Goal: Book appointment/travel/reservation

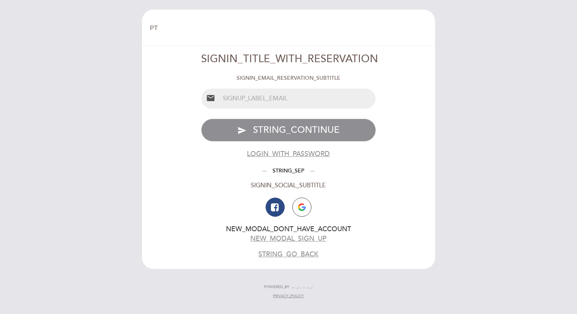
select select "pt"
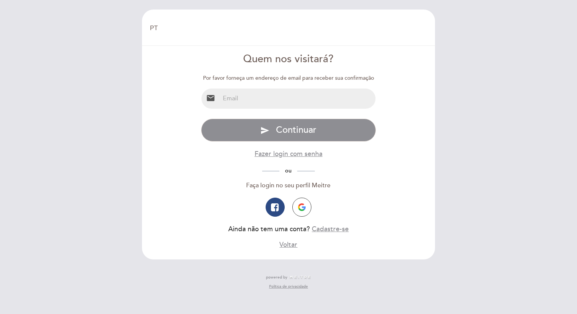
click at [286, 99] on input "email" at bounding box center [298, 99] width 156 height 20
type input "[PERSON_NAME][EMAIL_ADDRESS][PERSON_NAME][DOMAIN_NAME]"
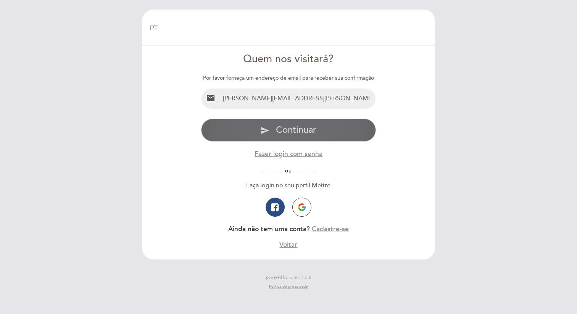
click at [317, 129] on button "send Continuar" at bounding box center [288, 130] width 175 height 23
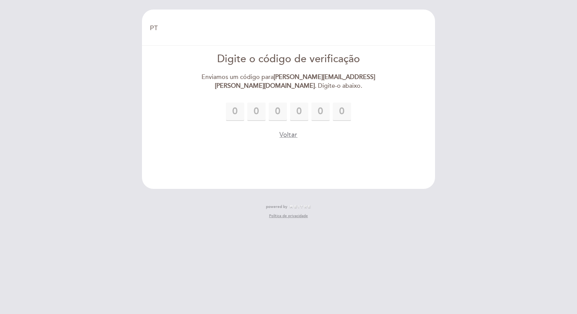
type input "6"
type input "7"
type input "6"
type input "1"
type input "0"
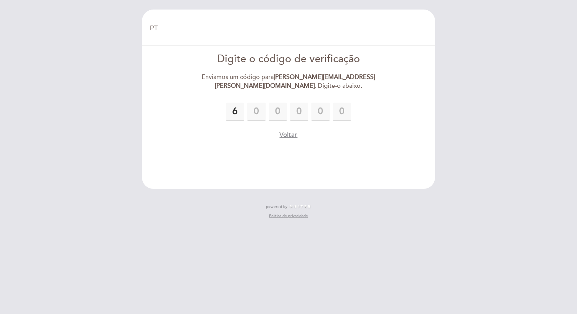
type input "9"
click at [371, 96] on form "Digite o código de verificação Enviamos um código para [PERSON_NAME][EMAIL_ADDR…" at bounding box center [288, 96] width 283 height 88
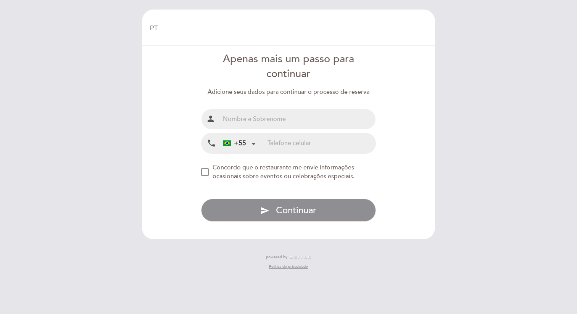
click at [260, 116] on input "text" at bounding box center [298, 119] width 156 height 20
type input "[PERSON_NAME] [PERSON_NAME]"
click at [284, 145] on input "tel" at bounding box center [322, 143] width 108 height 20
type input "11983660777"
click at [205, 171] on div "NEW_MODAL_AGREE_RESTAURANT_SEND_OCCASIONAL_INFO" at bounding box center [205, 172] width 8 height 8
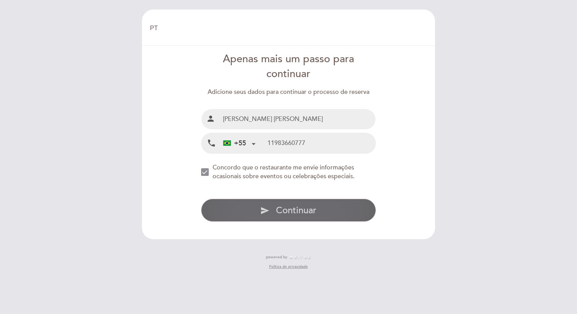
click at [272, 214] on button "send Continuar" at bounding box center [288, 210] width 175 height 23
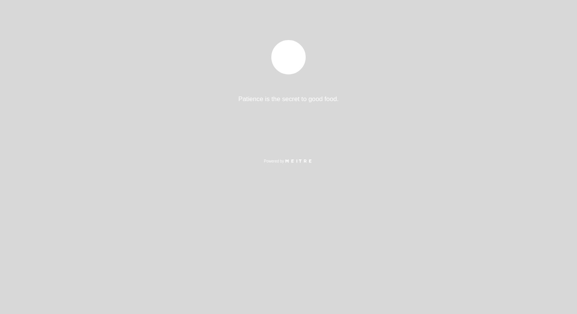
select select "pt"
